Goal: Task Accomplishment & Management: Use online tool/utility

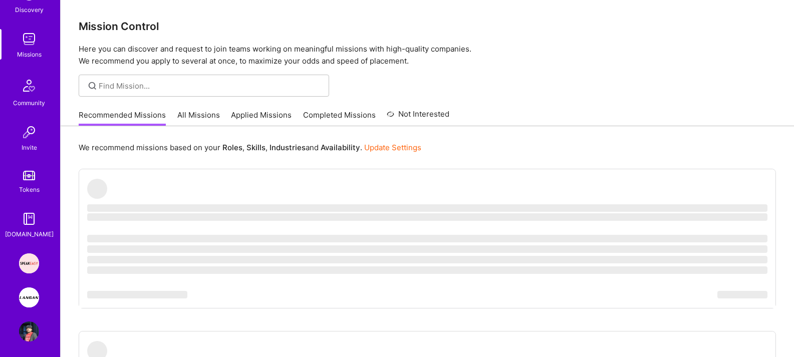
scroll to position [125, 0]
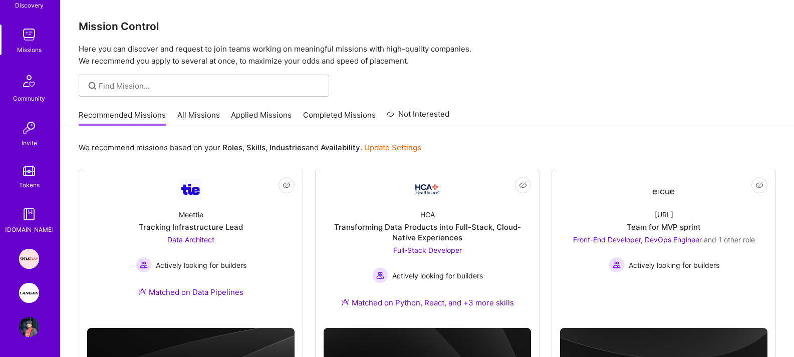
click at [24, 291] on img at bounding box center [29, 293] width 20 height 20
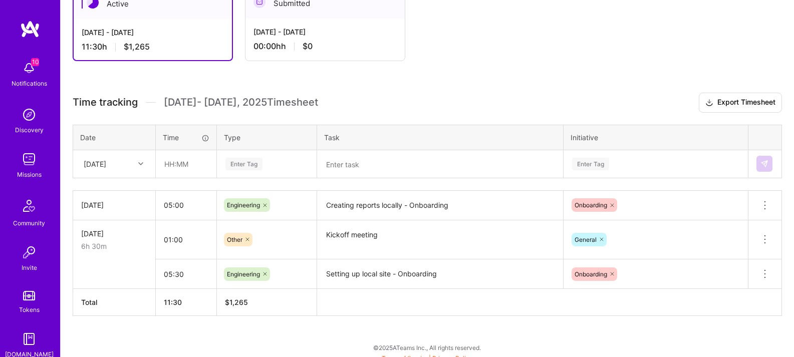
scroll to position [205, 0]
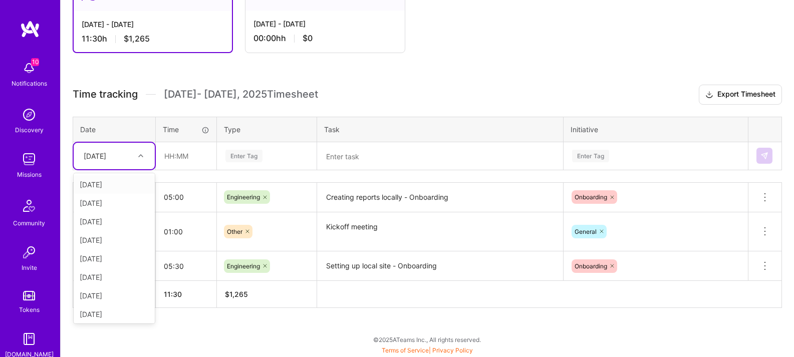
click at [141, 161] on div at bounding box center [142, 155] width 16 height 13
drag, startPoint x: 113, startPoint y: 205, endPoint x: 139, endPoint y: 180, distance: 36.5
click at [113, 205] on div "[DATE]" at bounding box center [114, 203] width 81 height 19
click at [136, 157] on div at bounding box center [142, 155] width 16 height 13
click at [116, 312] on div "[DATE]" at bounding box center [114, 314] width 81 height 19
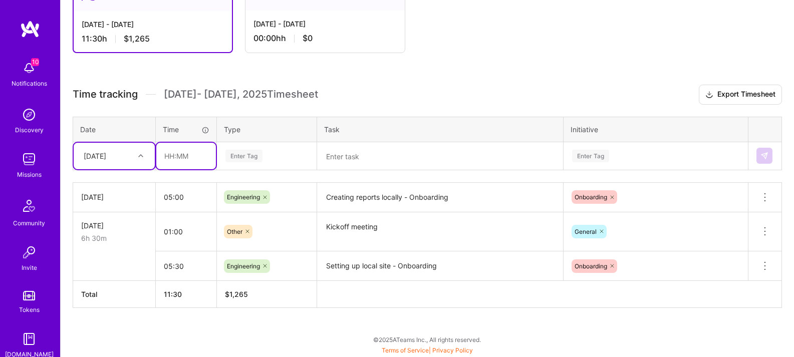
click at [191, 157] on input "text" at bounding box center [186, 156] width 60 height 27
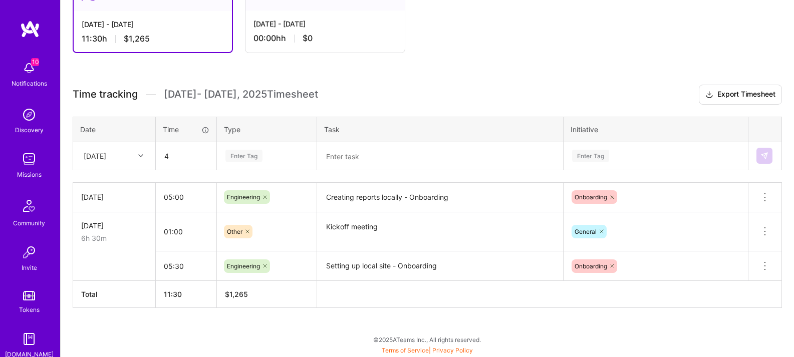
type input "04:00"
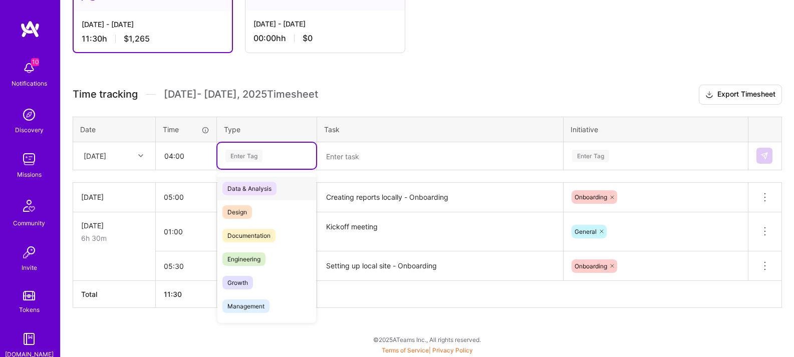
click at [257, 158] on div "Enter Tag" at bounding box center [244, 156] width 37 height 16
click at [235, 261] on span "Engineering" at bounding box center [244, 260] width 43 height 14
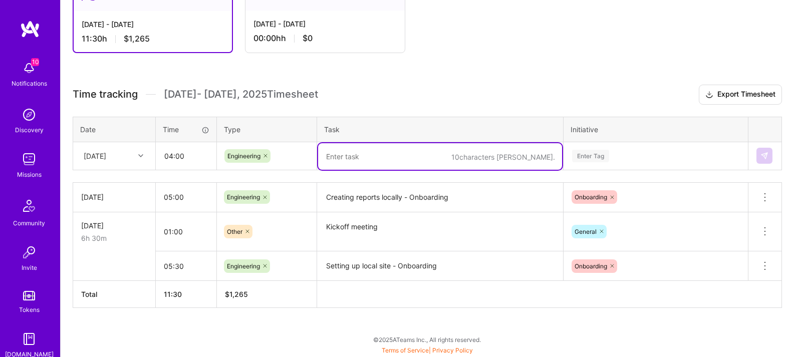
click at [373, 164] on textarea at bounding box center [440, 156] width 244 height 27
paste textarea "DB migration"
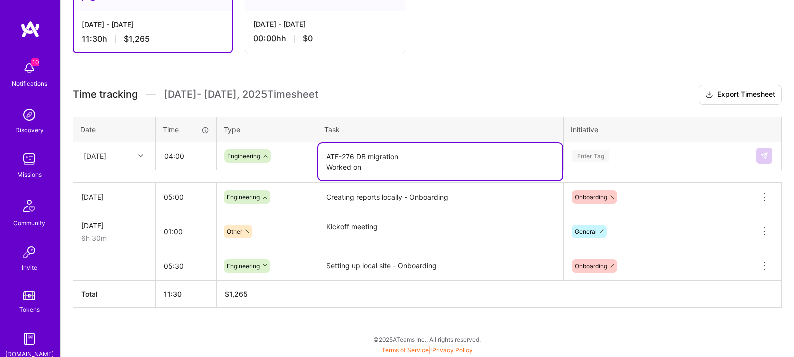
click at [352, 170] on textarea "ATE-276 DB migration Worked on" at bounding box center [440, 161] width 244 height 37
type textarea "ATE-276 DB migration"
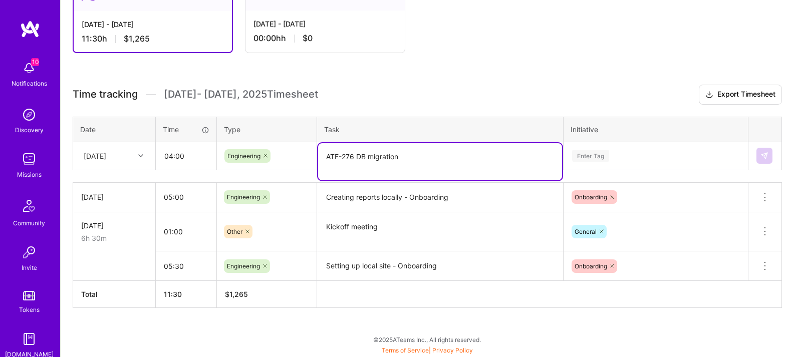
click at [608, 159] on div "Enter Tag" at bounding box center [655, 156] width 183 height 26
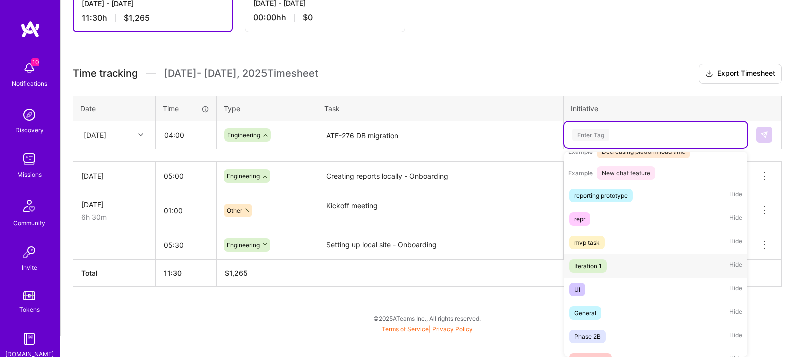
scroll to position [188, 0]
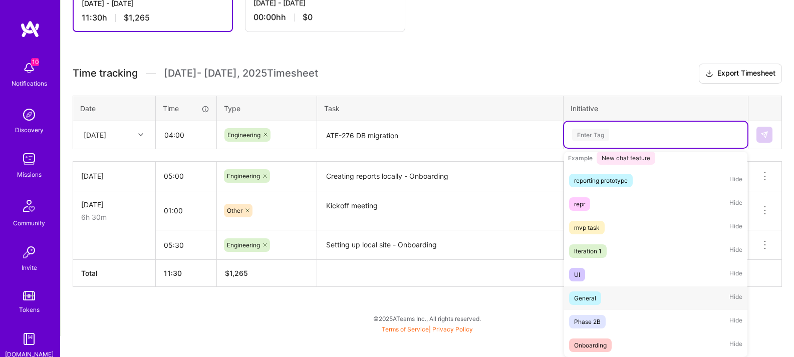
click at [586, 298] on div "General" at bounding box center [585, 298] width 22 height 11
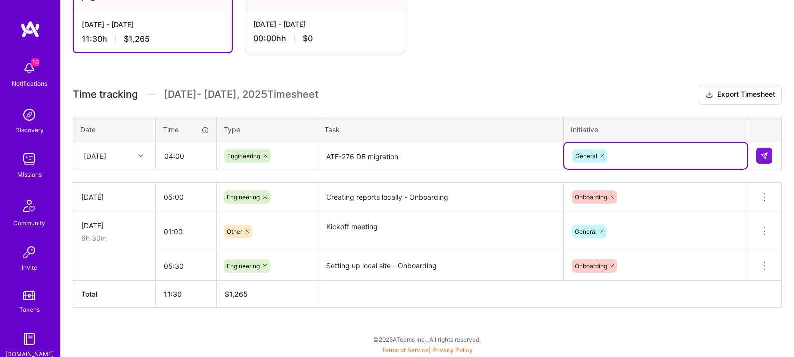
scroll to position [205, 0]
click at [763, 161] on button at bounding box center [765, 156] width 16 height 16
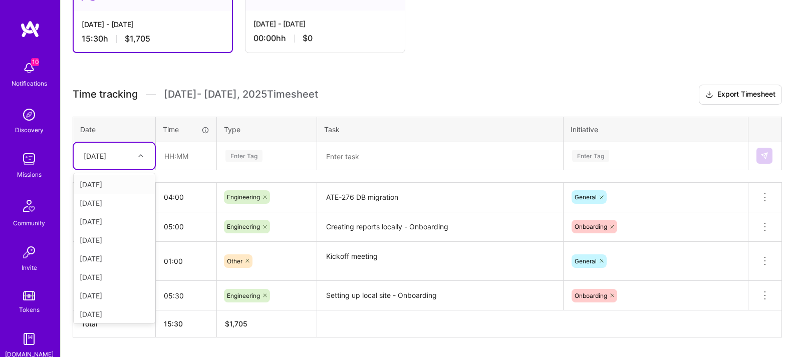
click at [135, 161] on div at bounding box center [142, 155] width 16 height 13
click at [118, 220] on div "[DATE]" at bounding box center [114, 222] width 81 height 19
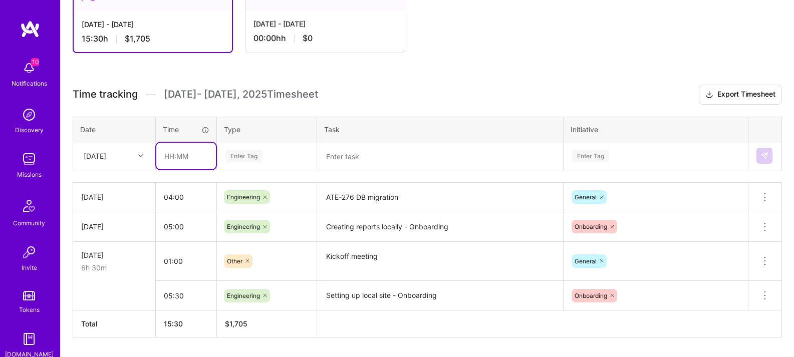
click at [178, 156] on input "text" at bounding box center [186, 156] width 60 height 27
type input "01:00"
click at [260, 155] on div "Enter Tag" at bounding box center [244, 156] width 37 height 16
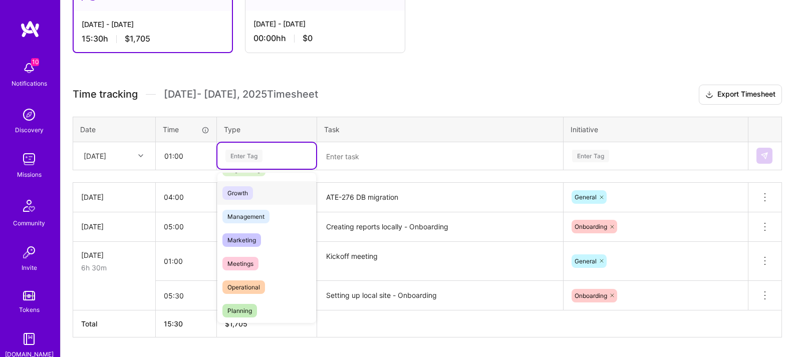
scroll to position [132, 0]
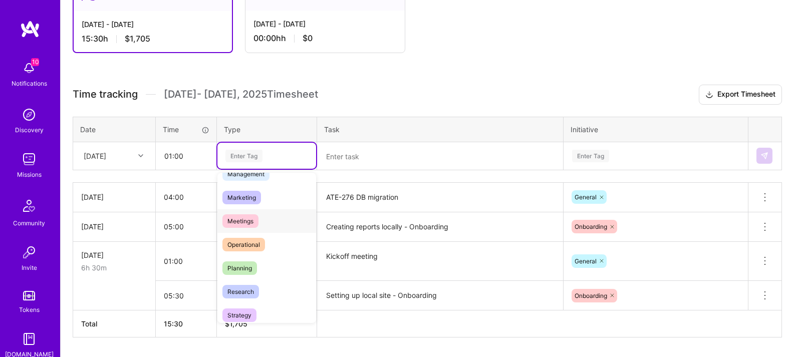
click at [250, 225] on span "Meetings" at bounding box center [241, 222] width 36 height 14
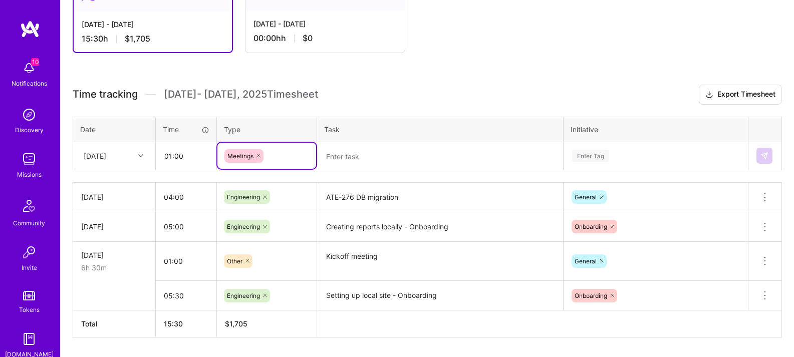
click at [344, 158] on textarea at bounding box center [440, 156] width 244 height 27
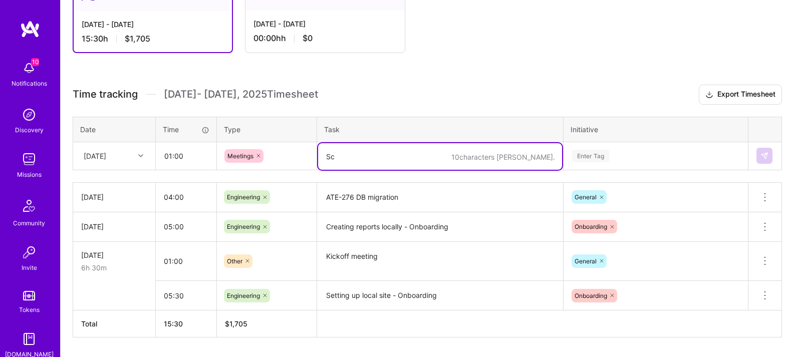
type textarea "S"
type textarea "W"
type textarea "[DATE] meeting"
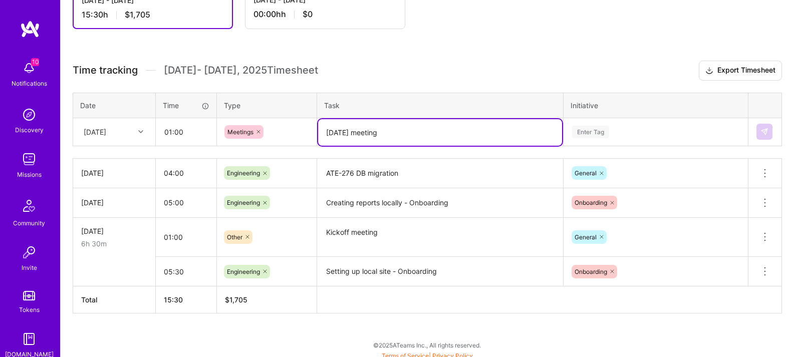
click at [568, 145] on div "Enter Tag" at bounding box center [655, 132] width 183 height 26
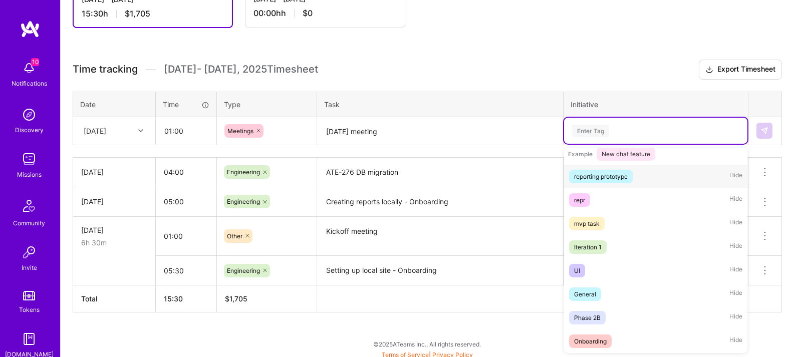
scroll to position [188, 0]
click at [590, 294] on div "General" at bounding box center [585, 294] width 22 height 11
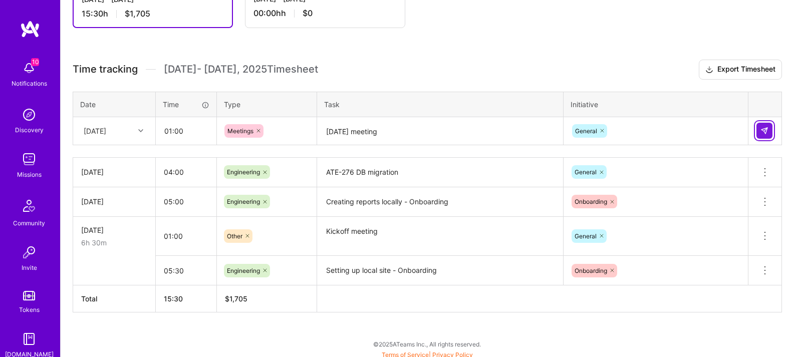
click at [763, 127] on img at bounding box center [765, 131] width 8 height 8
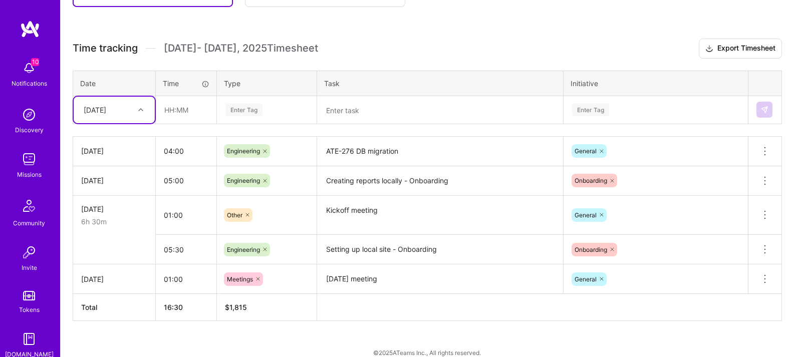
scroll to position [264, 0]
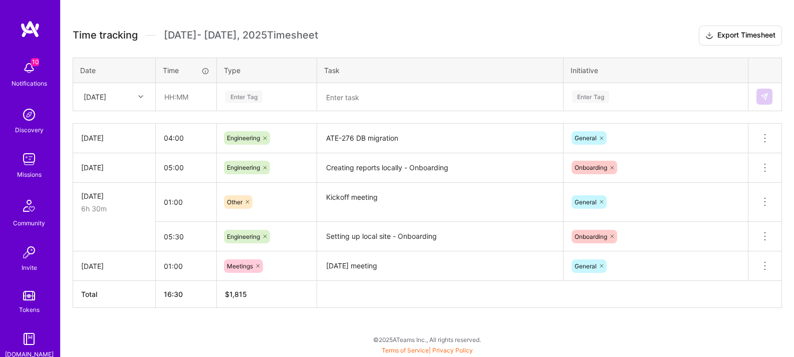
click at [126, 266] on div "[DATE]" at bounding box center [114, 266] width 66 height 11
click at [109, 267] on div "[DATE]" at bounding box center [114, 266] width 66 height 11
click at [768, 267] on icon at bounding box center [765, 266] width 12 height 12
click at [740, 285] on button "Delete row" at bounding box center [741, 283] width 52 height 25
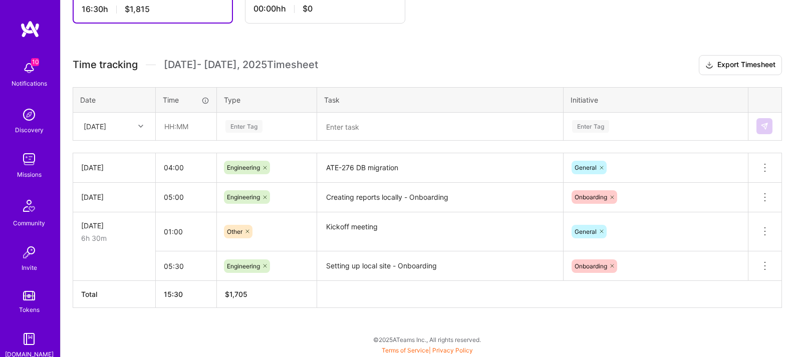
scroll to position [235, 0]
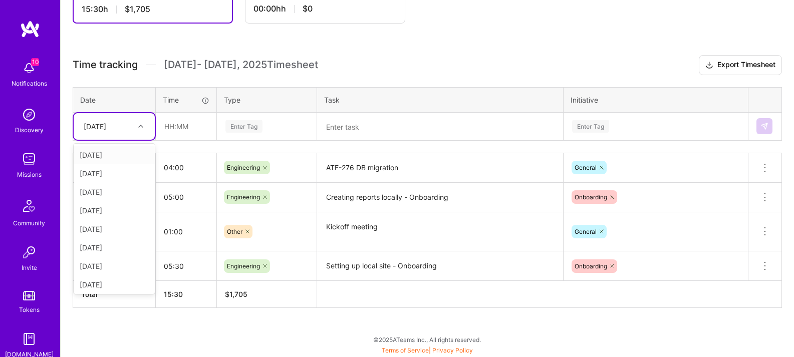
click at [134, 120] on div "[DATE]" at bounding box center [107, 126] width 56 height 17
click at [121, 285] on div "[DATE]" at bounding box center [114, 283] width 81 height 19
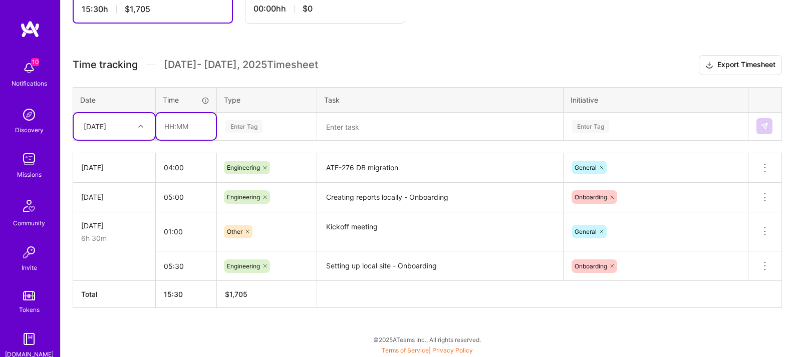
click at [182, 126] on input "text" at bounding box center [186, 126] width 60 height 27
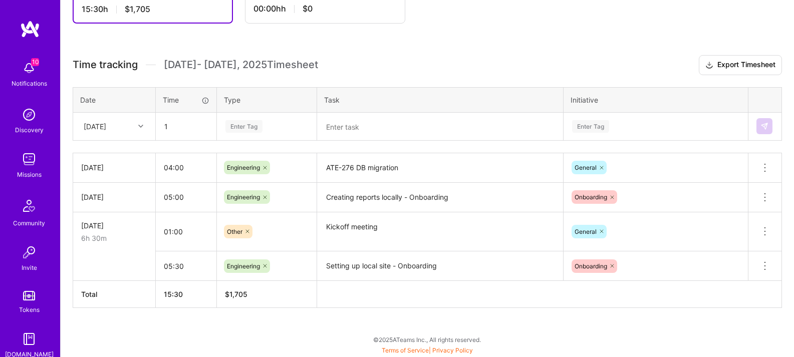
type input "01:00"
click at [268, 122] on div "Enter Tag" at bounding box center [267, 126] width 85 height 13
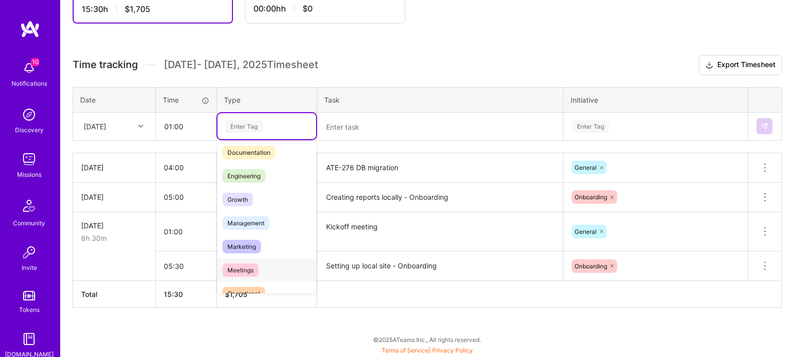
scroll to position [69, 0]
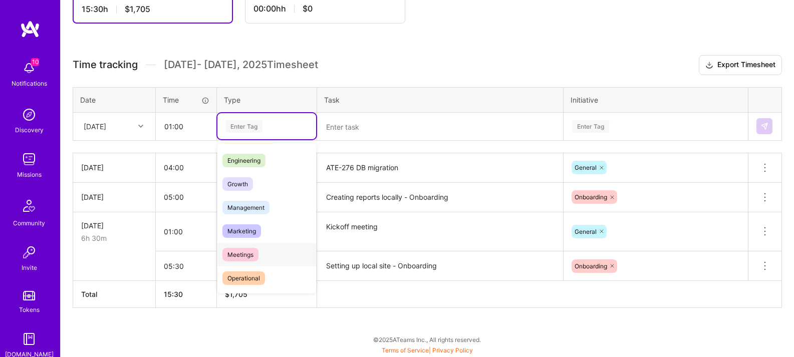
click at [245, 250] on span "Meetings" at bounding box center [241, 255] width 36 height 14
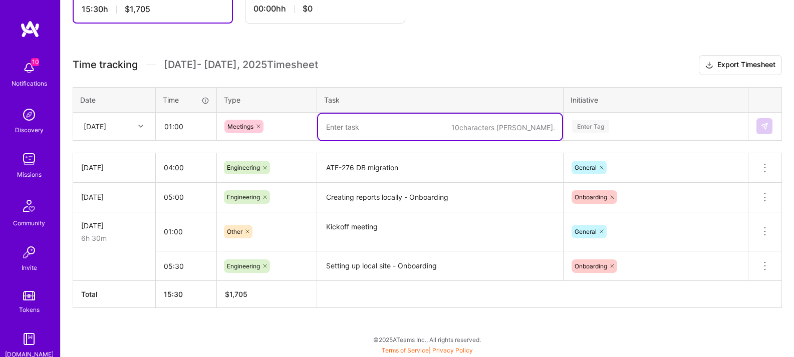
click at [367, 133] on textarea at bounding box center [440, 127] width 244 height 27
type textarea "[DATE] meeting"
click at [656, 119] on div "Enter Tag" at bounding box center [655, 126] width 183 height 26
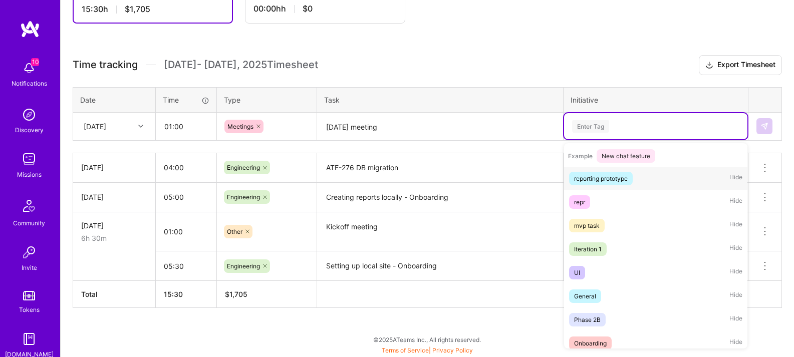
scroll to position [188, 0]
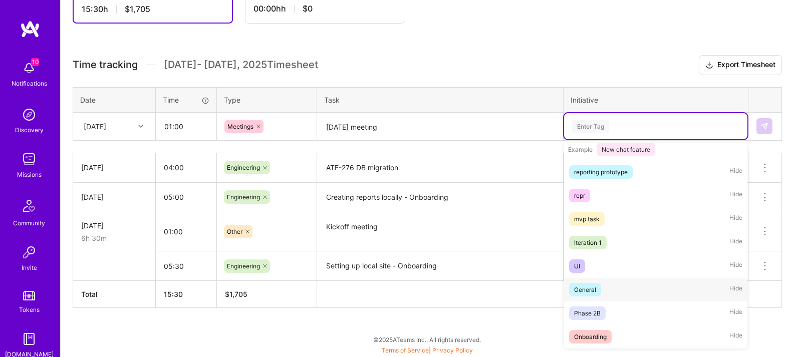
click at [586, 293] on div "General" at bounding box center [585, 290] width 22 height 11
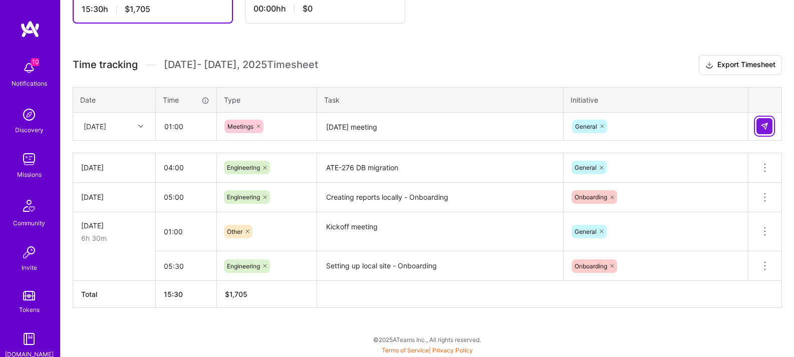
click at [767, 132] on button at bounding box center [765, 126] width 16 height 16
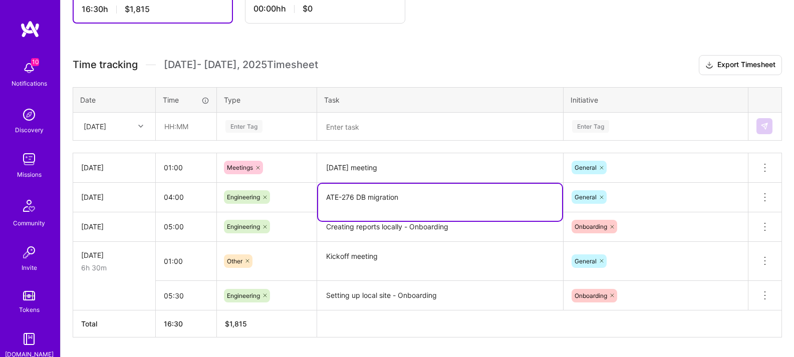
drag, startPoint x: 424, startPoint y: 197, endPoint x: 330, endPoint y: 192, distance: 93.9
click at [319, 194] on textarea "ATE-276 DB migration" at bounding box center [440, 202] width 244 height 37
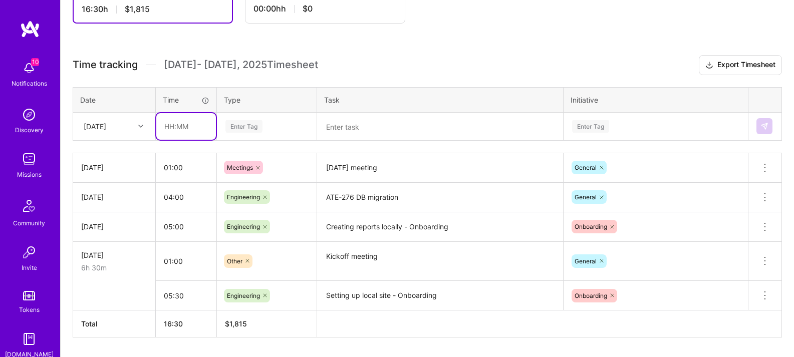
click at [195, 127] on input "text" at bounding box center [186, 126] width 60 height 27
type input "04:20"
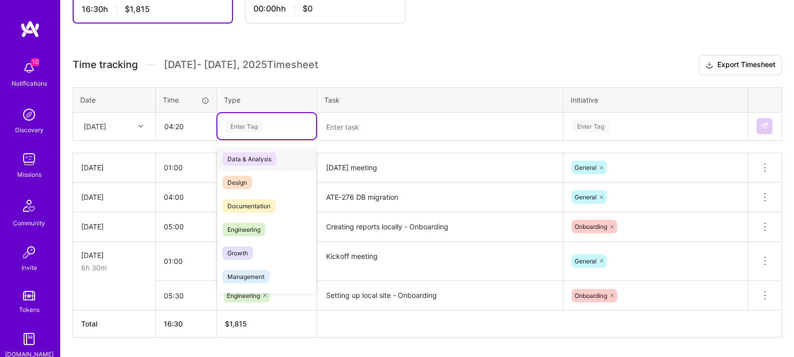
click at [264, 127] on div "Enter Tag" at bounding box center [267, 126] width 85 height 13
click at [254, 226] on span "Engineering" at bounding box center [244, 230] width 43 height 14
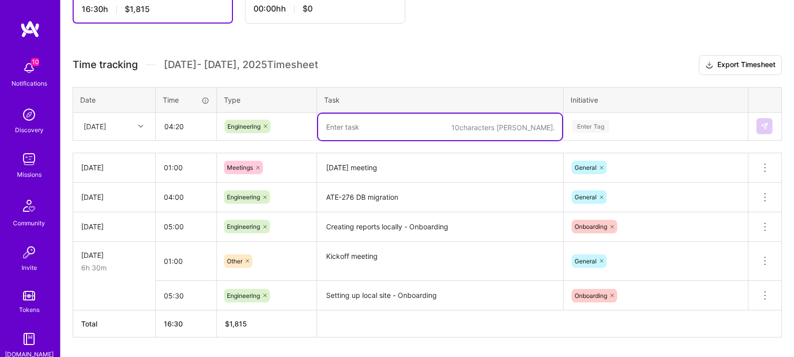
click at [359, 125] on textarea at bounding box center [440, 127] width 244 height 27
paste textarea "ATE-276 DB migration"
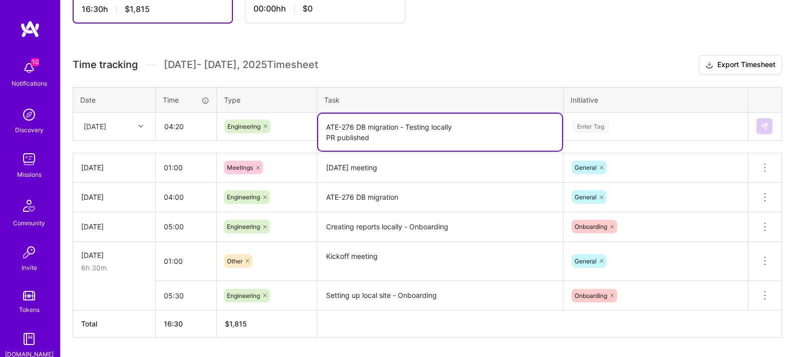
type textarea "ATE-276 DB migration - Testing locally PR published"
click at [607, 125] on div "Enter Tag" at bounding box center [590, 127] width 37 height 16
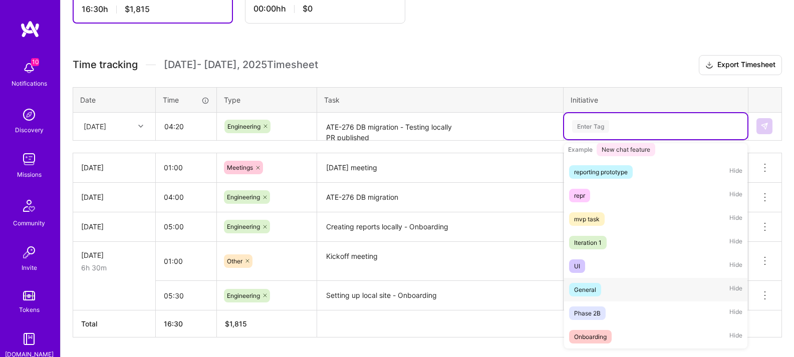
click at [588, 295] on div "General" at bounding box center [585, 290] width 22 height 11
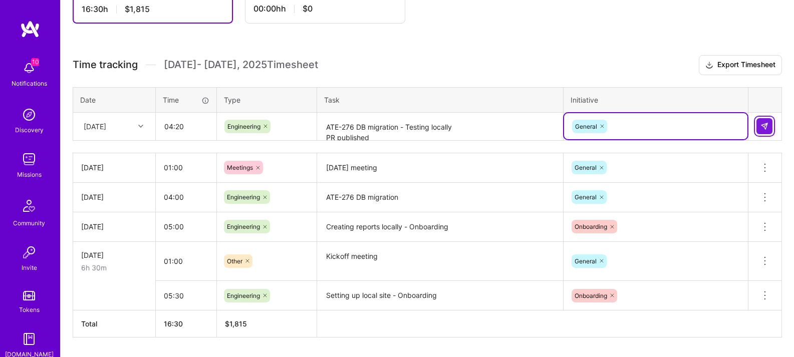
click at [761, 127] on img at bounding box center [765, 126] width 8 height 8
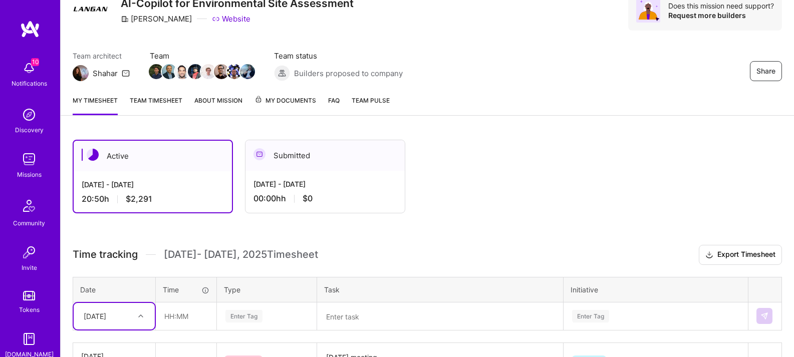
scroll to position [0, 0]
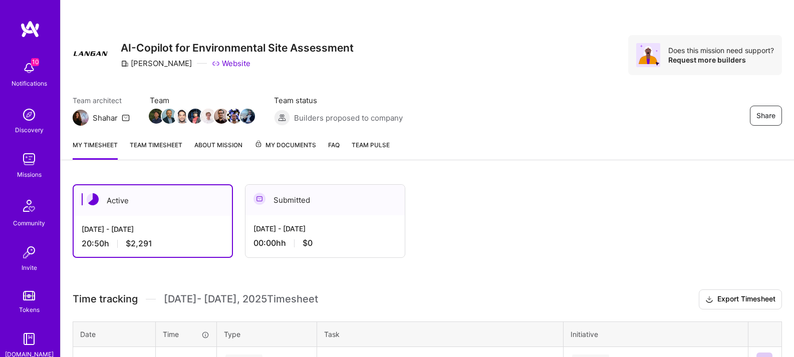
click at [172, 147] on link "Team timesheet" at bounding box center [156, 150] width 53 height 20
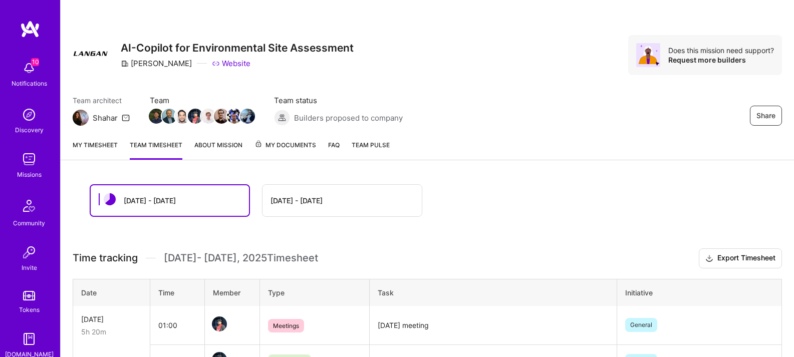
click at [97, 144] on link "My timesheet" at bounding box center [95, 150] width 45 height 20
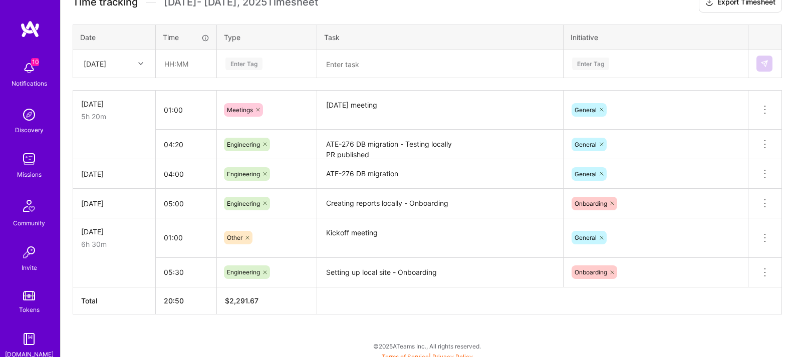
scroll to position [304, 0]
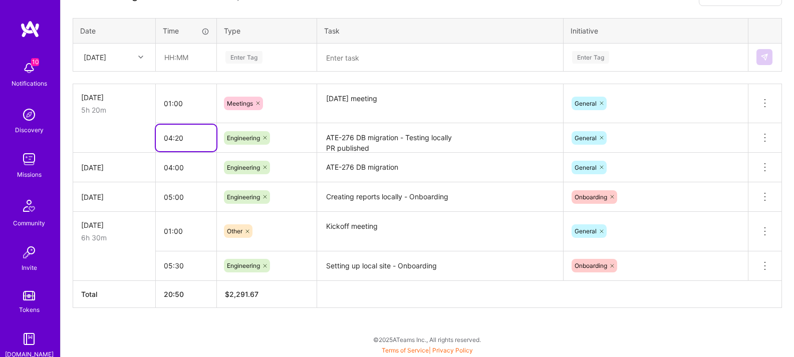
click at [180, 141] on input "04:20" at bounding box center [186, 138] width 61 height 27
click at [173, 138] on input "04:20" at bounding box center [186, 138] width 61 height 27
click at [170, 139] on input "04:20" at bounding box center [186, 138] width 61 height 27
click at [173, 141] on input "04:20" at bounding box center [186, 138] width 61 height 27
type input "02:20"
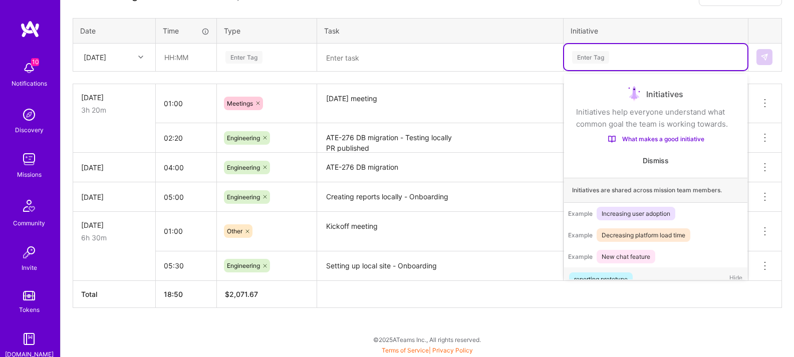
click at [657, 53] on div "Enter Tag" at bounding box center [655, 57] width 169 height 13
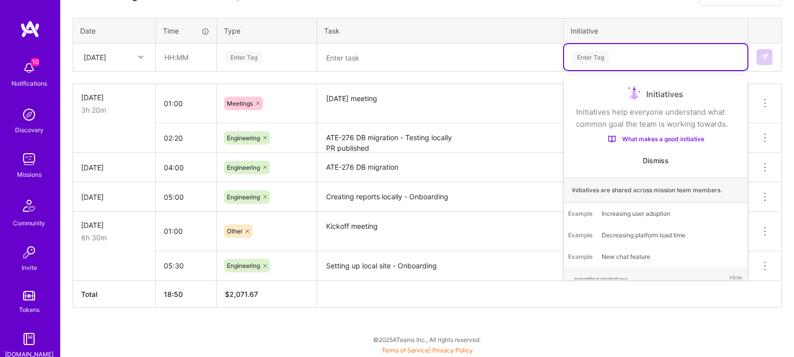
click at [680, 9] on div "Time tracking [DATE] - [DATE] Timesheet Export Timesheet Date Time Type Task In…" at bounding box center [428, 147] width 710 height 322
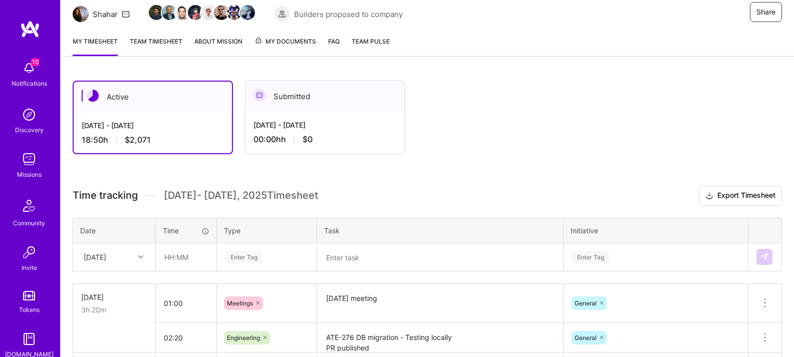
scroll to position [83, 0]
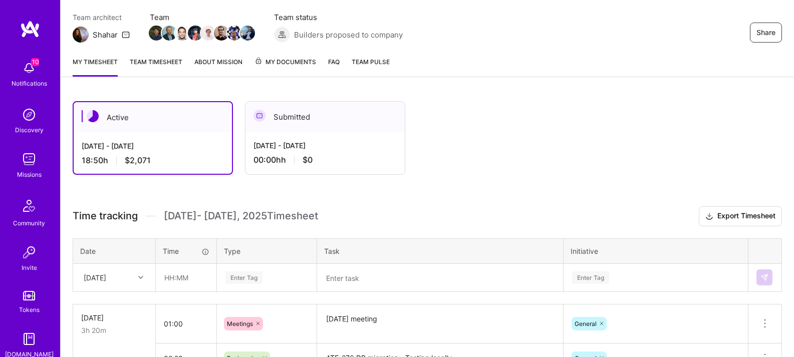
click at [148, 64] on link "Team timesheet" at bounding box center [156, 67] width 53 height 20
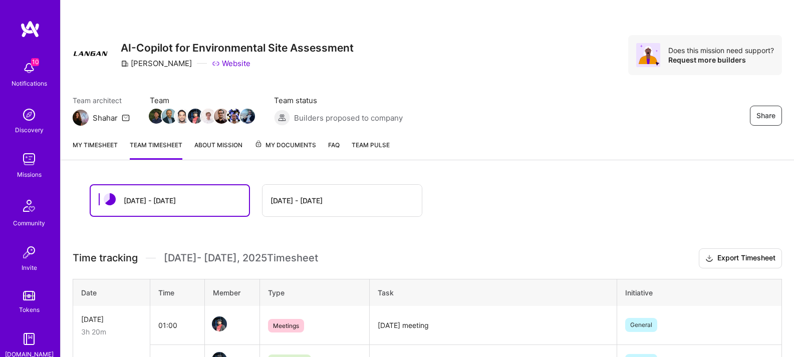
click at [93, 145] on link "My timesheet" at bounding box center [95, 150] width 45 height 20
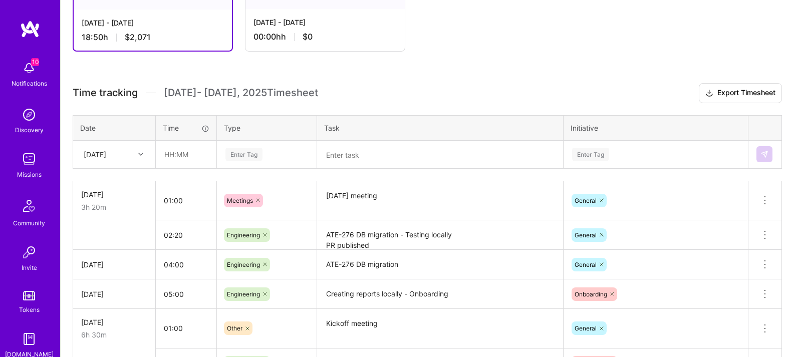
scroll to position [304, 0]
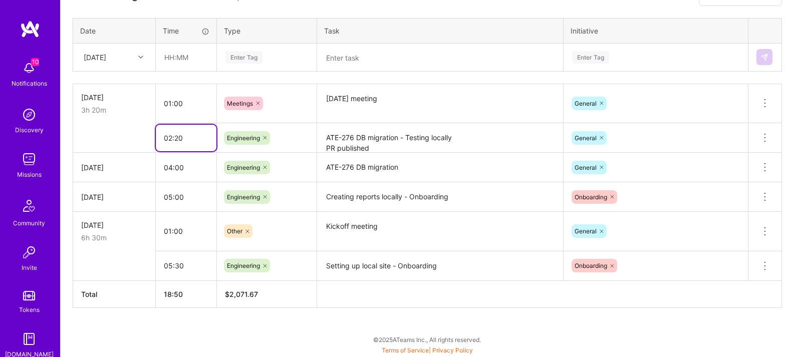
drag, startPoint x: 166, startPoint y: 137, endPoint x: 173, endPoint y: 138, distance: 7.1
click at [168, 137] on input "02:20" at bounding box center [186, 138] width 61 height 27
click at [173, 137] on input "02:20" at bounding box center [186, 138] width 61 height 27
type input "03:20"
click at [707, 35] on div "Initiative" at bounding box center [656, 31] width 170 height 11
